Goal: Information Seeking & Learning: Check status

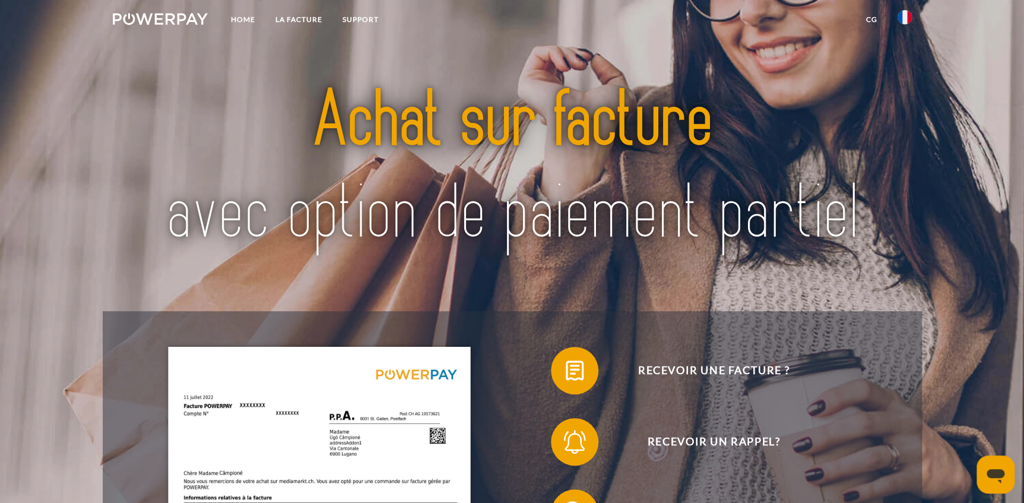
click at [145, 11] on link at bounding box center [161, 21] width 116 height 24
click at [196, 19] on img at bounding box center [161, 19] width 96 height 12
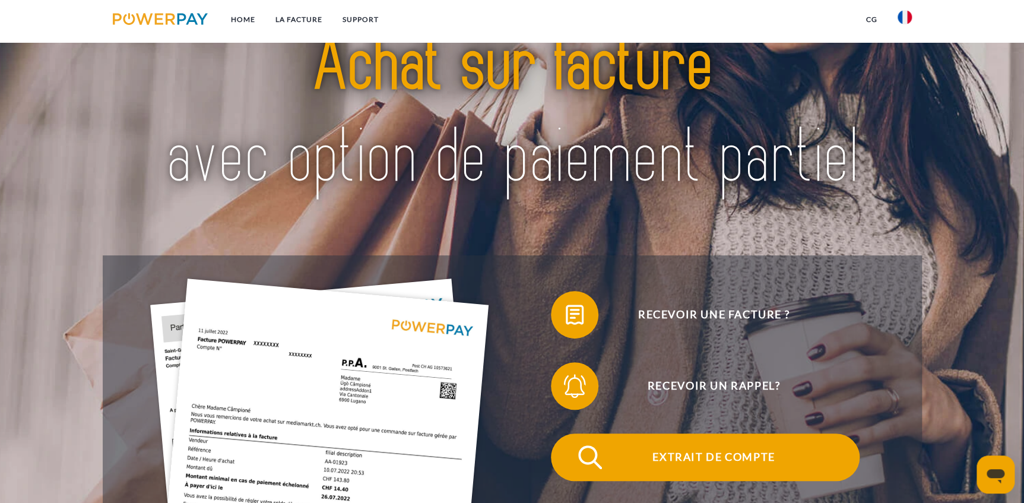
scroll to position [161, 0]
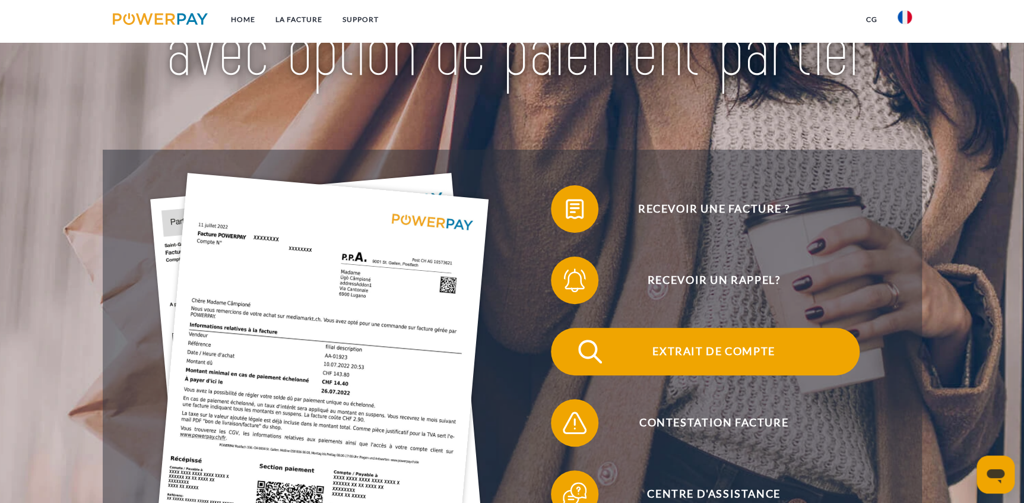
click at [587, 366] on img at bounding box center [590, 351] width 30 height 30
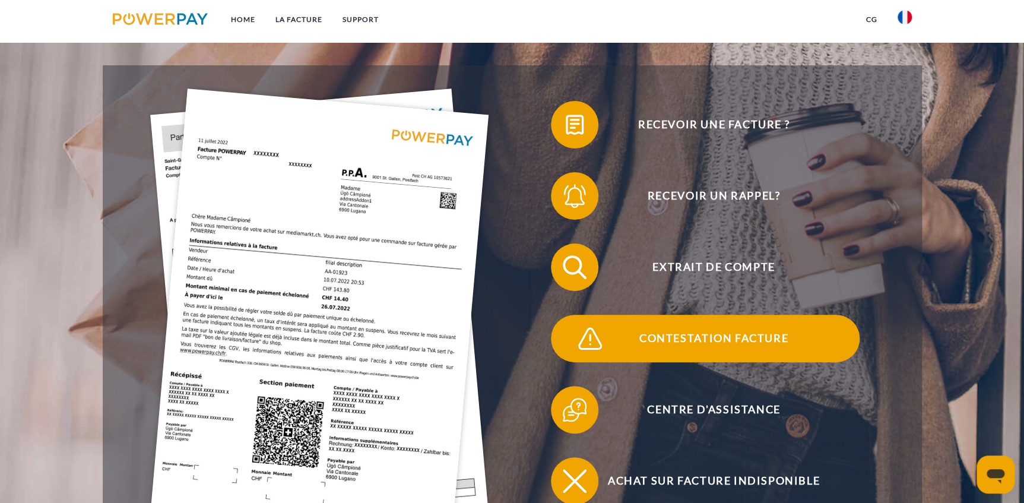
scroll to position [269, 0]
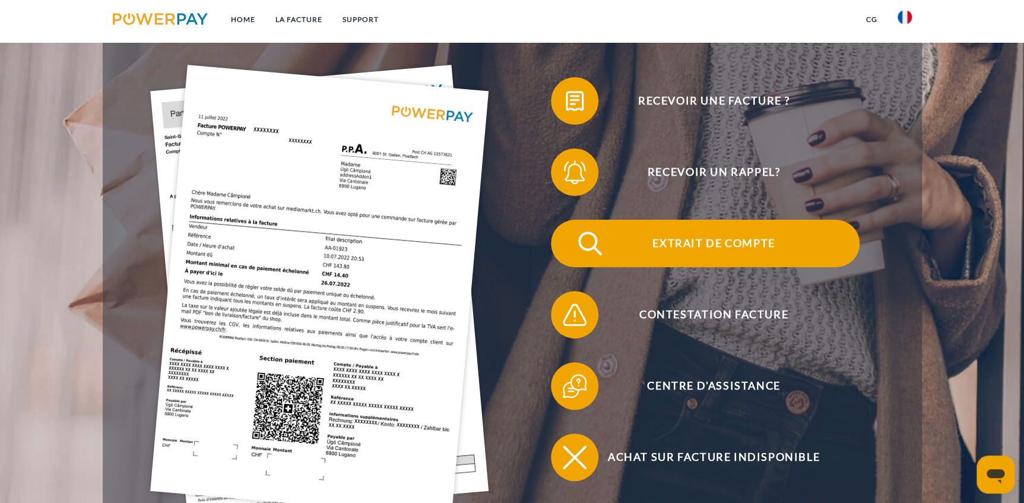
click at [577, 258] on span at bounding box center [571, 243] width 59 height 59
click at [577, 250] on span at bounding box center [571, 243] width 59 height 59
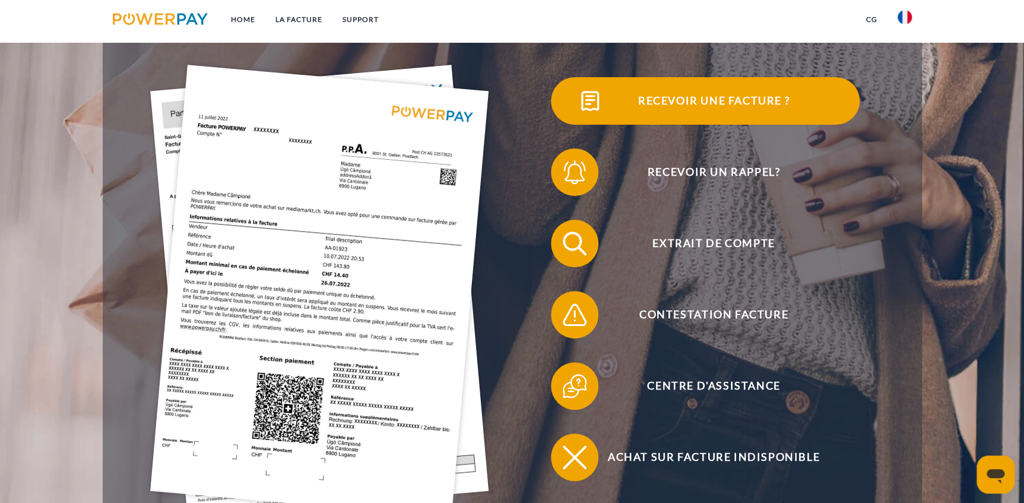
scroll to position [215, 0]
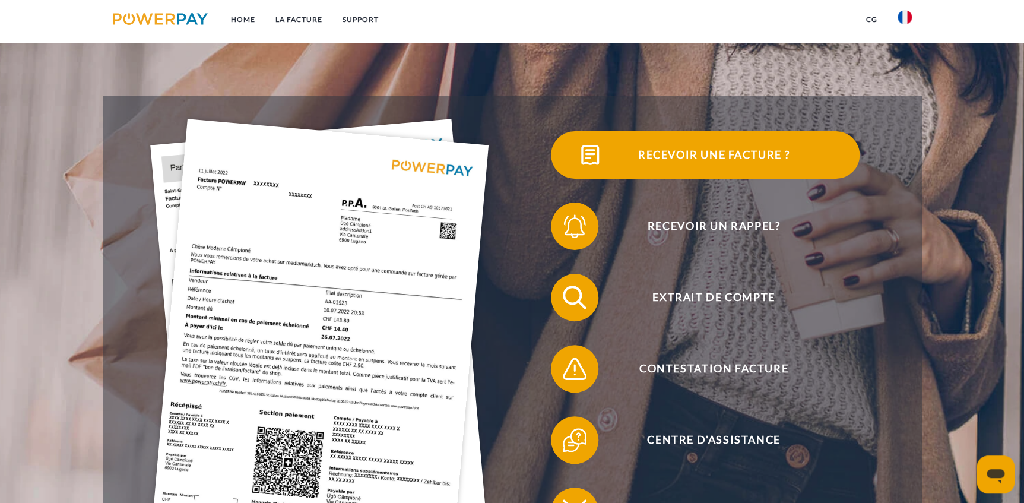
click at [570, 140] on span at bounding box center [571, 154] width 59 height 59
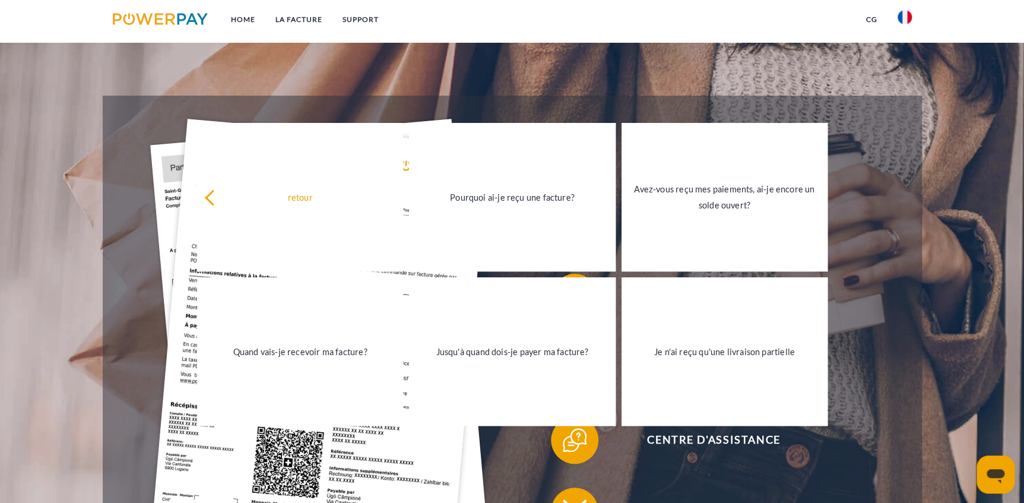
click at [958, 141] on header "Home LA FACTURE Support" at bounding box center [512, 220] width 1024 height 870
click at [898, 169] on div "Recevoir une facture ?" at bounding box center [705, 154] width 386 height 71
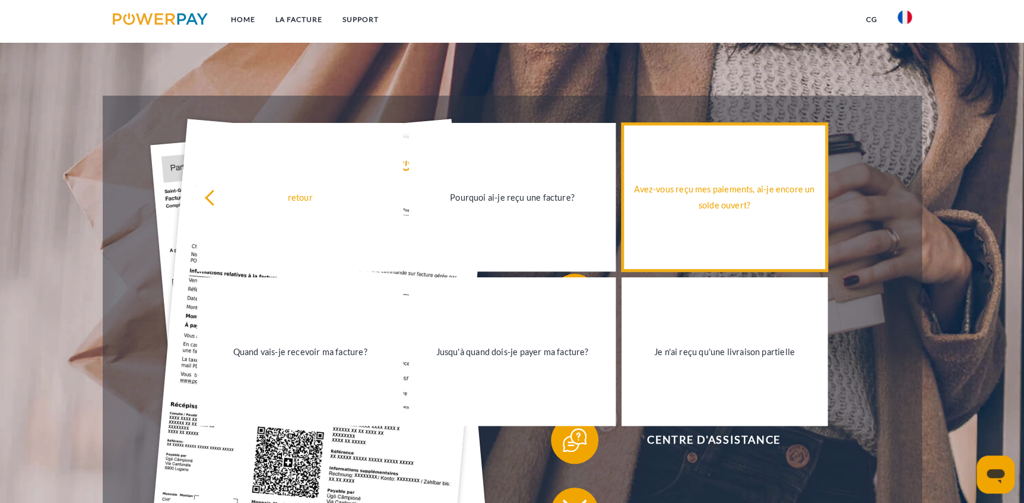
click at [745, 242] on link "Avez-vous reçu mes paiements, ai-je encore un solde ouvert?" at bounding box center [724, 197] width 206 height 148
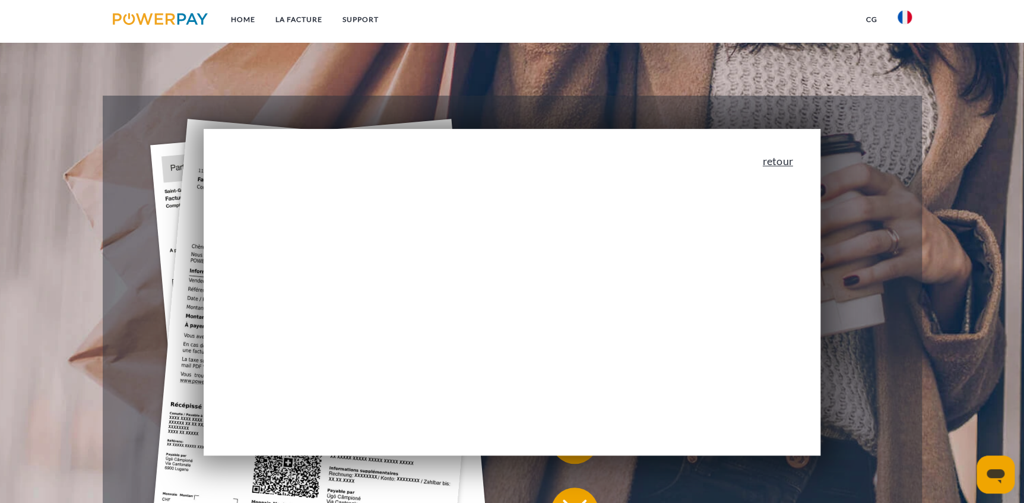
click at [774, 163] on link "retour" at bounding box center [777, 160] width 30 height 11
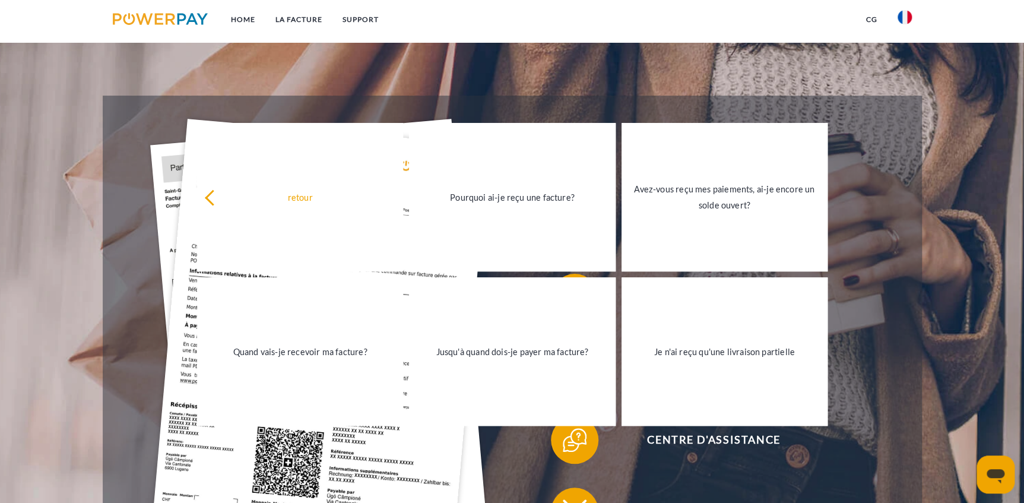
click at [906, 286] on div "Recevoir une facture ? Recevoir un rappel? Extrait de compte retour" at bounding box center [512, 333] width 819 height 475
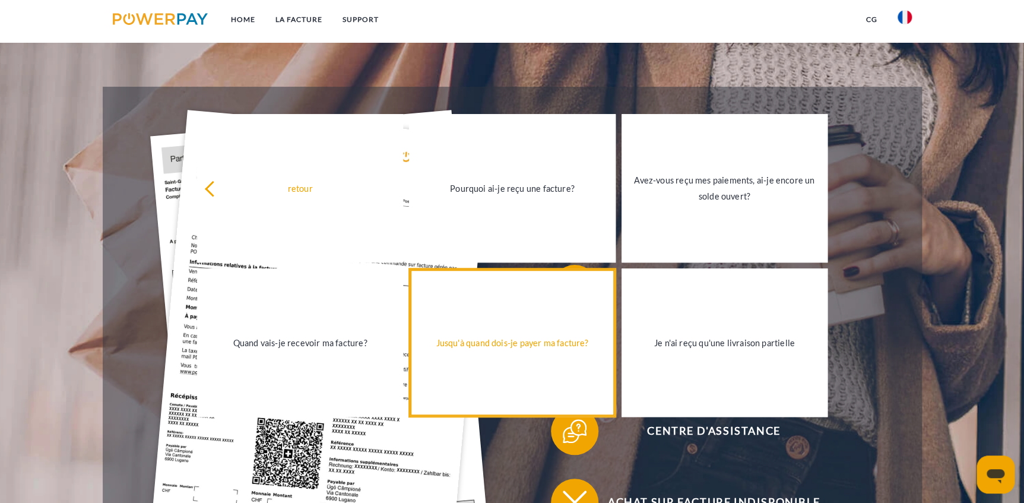
scroll to position [377, 0]
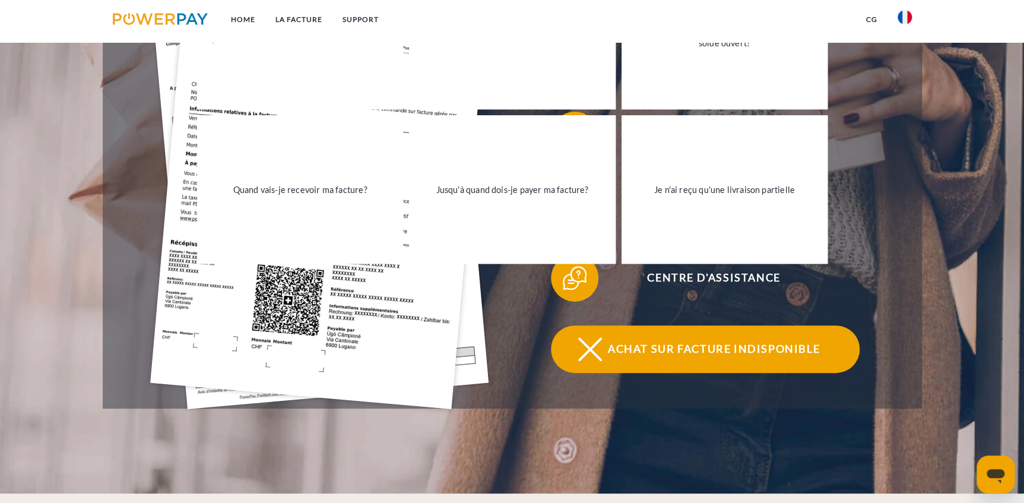
drag, startPoint x: 635, startPoint y: 342, endPoint x: 643, endPoint y: 339, distance: 8.3
click at [636, 342] on span "Achat sur facture indisponible" at bounding box center [713, 348] width 291 height 47
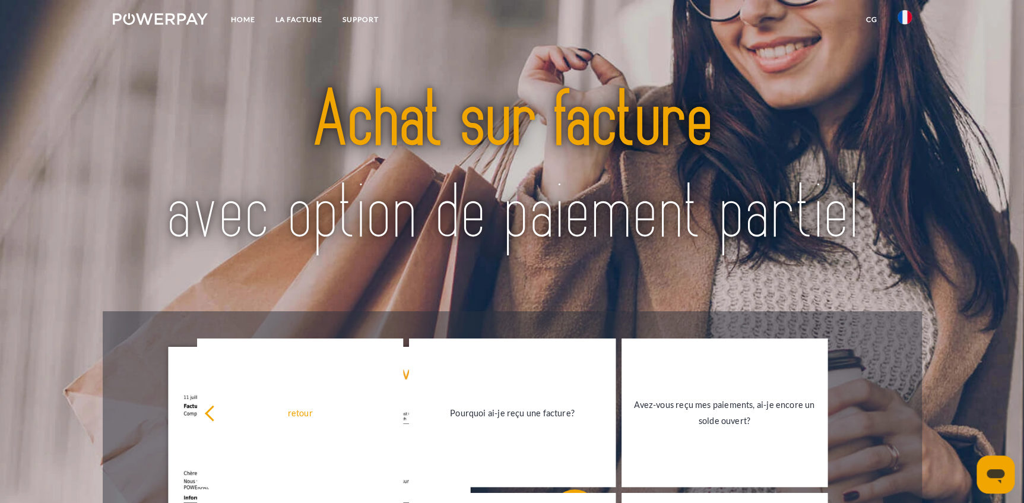
click at [744, 213] on img at bounding box center [512, 167] width 720 height 234
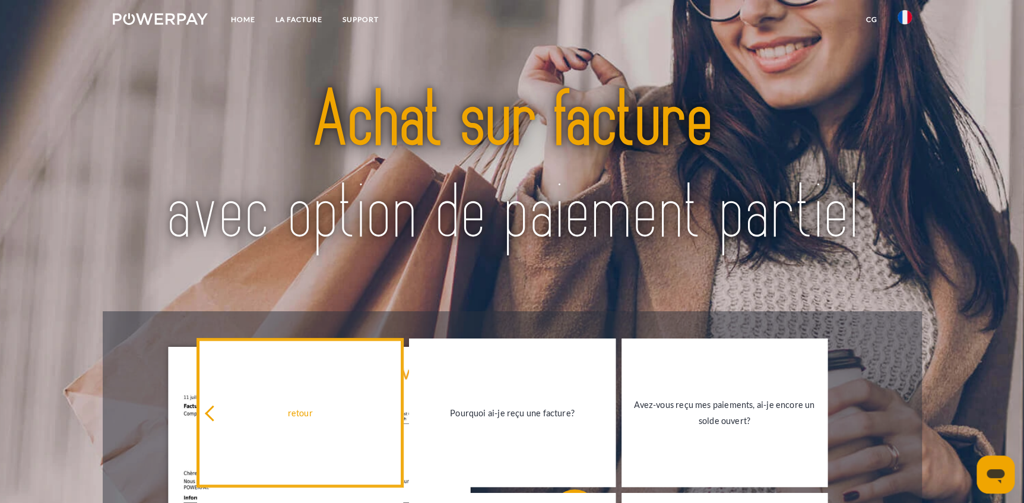
click at [208, 416] on icon at bounding box center [213, 413] width 16 height 16
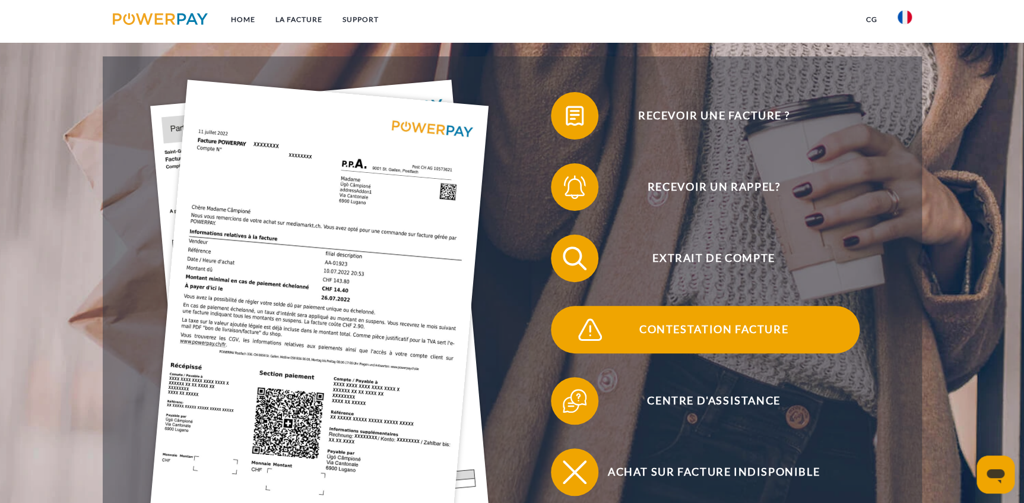
scroll to position [377, 0]
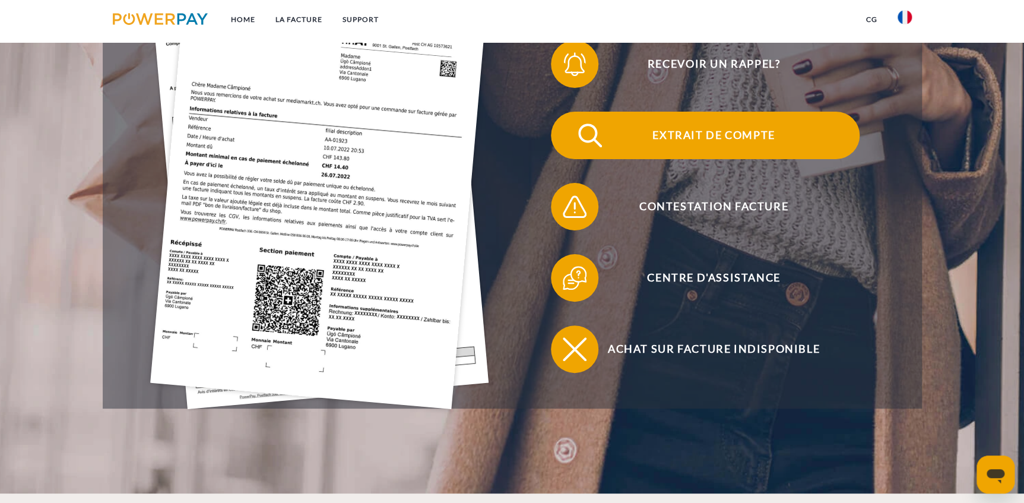
click at [572, 144] on span at bounding box center [571, 135] width 59 height 59
